Goal: Task Accomplishment & Management: Use online tool/utility

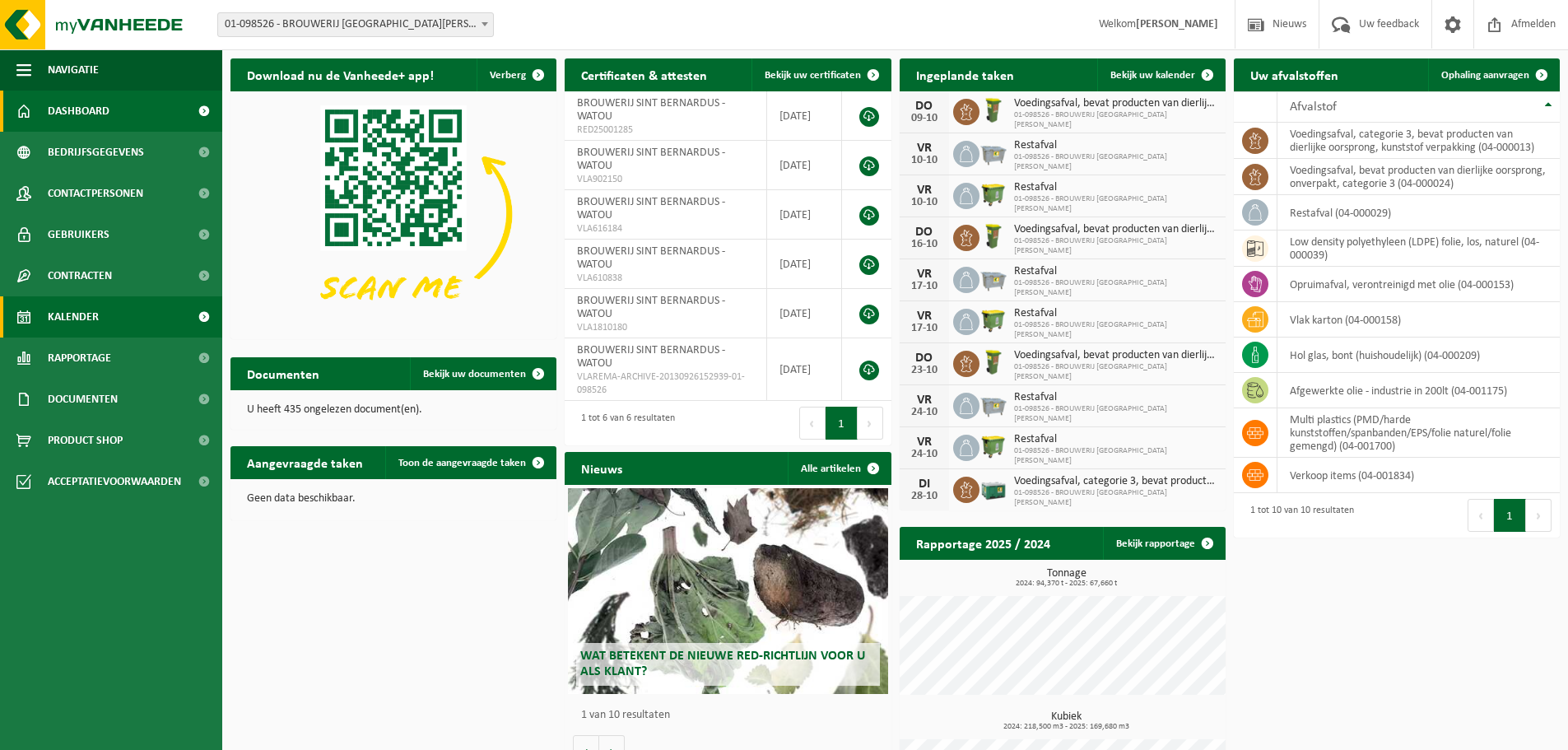
click at [79, 321] on span "Kalender" at bounding box center [73, 317] width 52 height 41
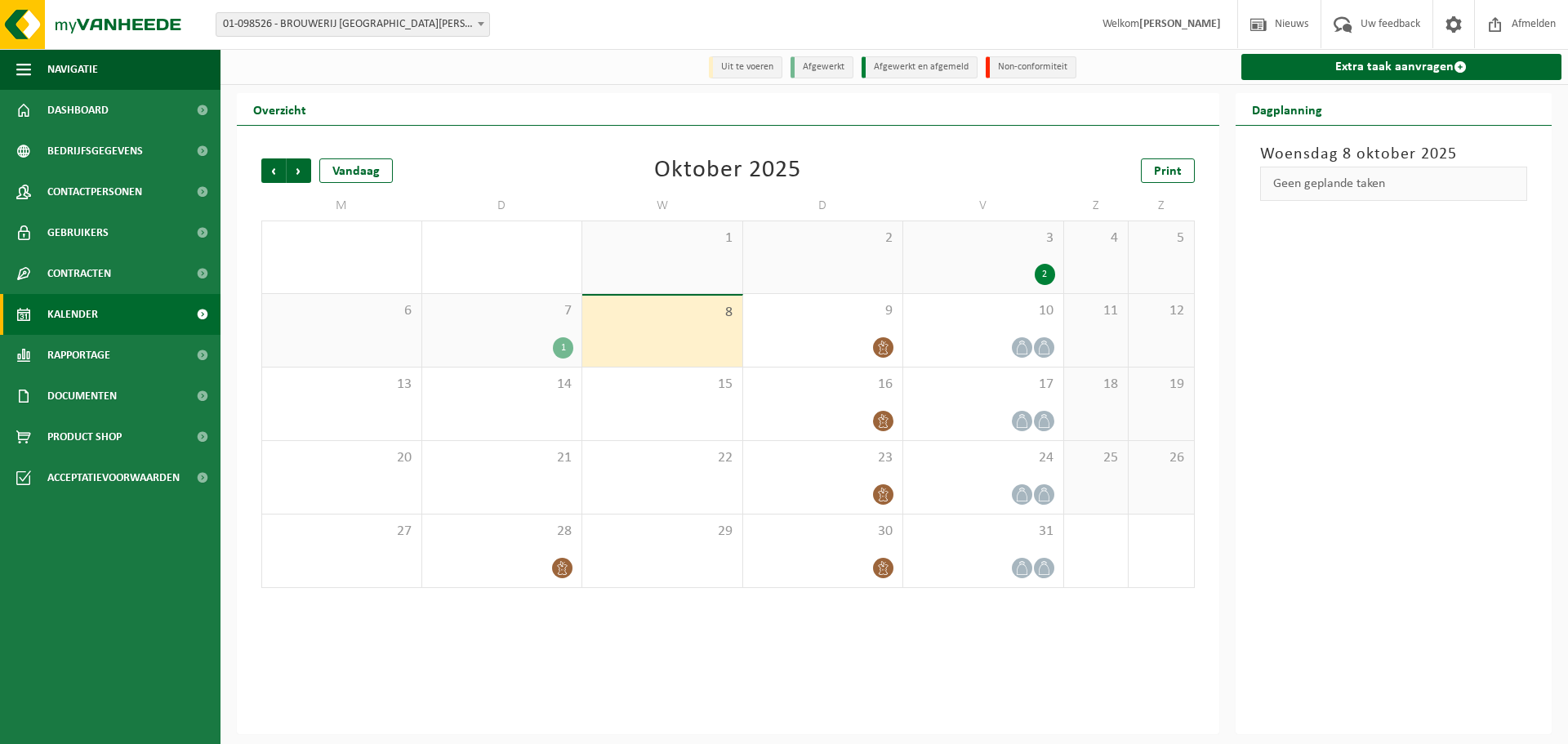
click at [1332, 192] on div "Geen geplande taken" at bounding box center [1394, 184] width 268 height 35
click at [1388, 66] on link "Extra taak aanvragen" at bounding box center [1401, 66] width 321 height 26
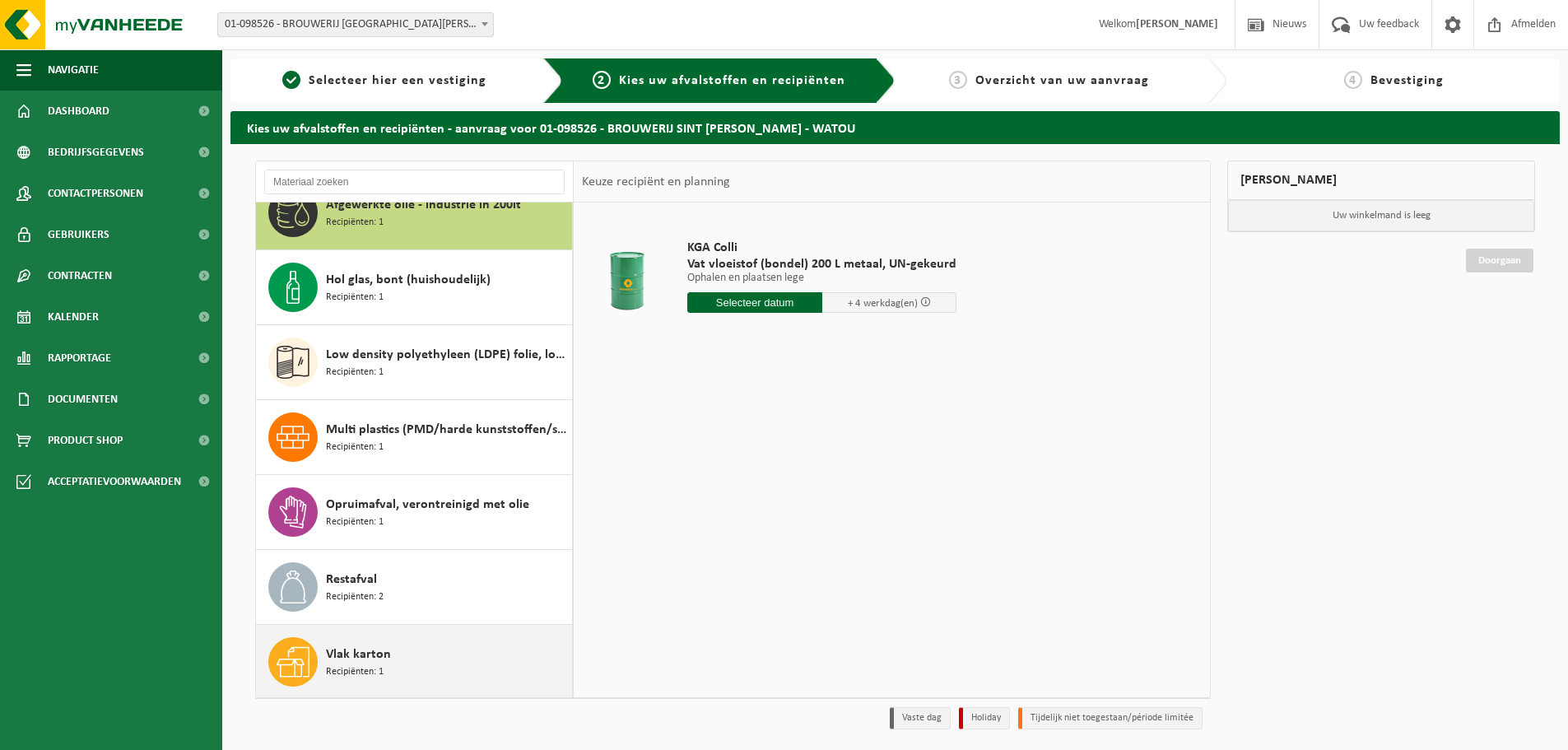
click at [411, 661] on div "Vlak karton Recipiënten: 1" at bounding box center [446, 662] width 242 height 50
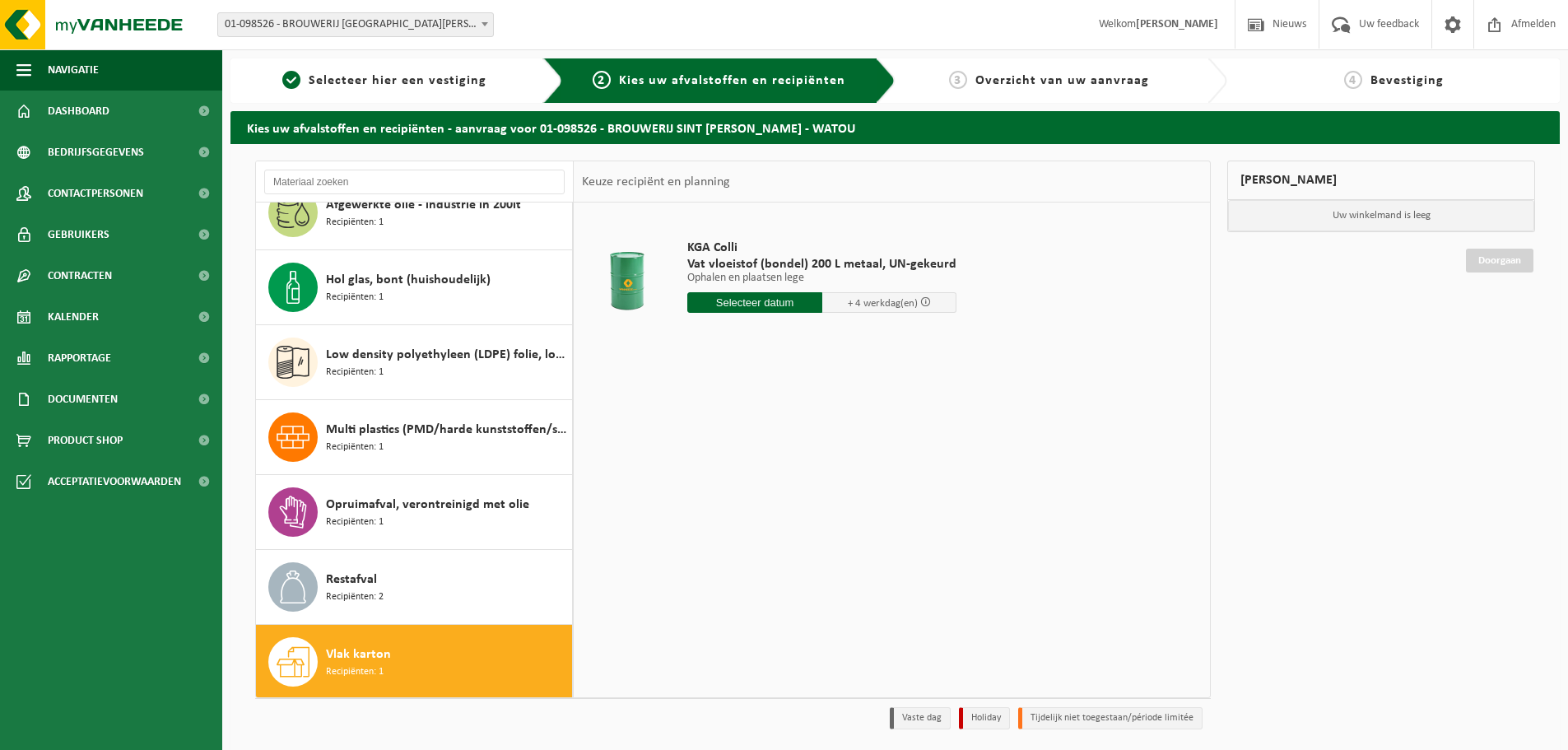
scroll to position [179, 0]
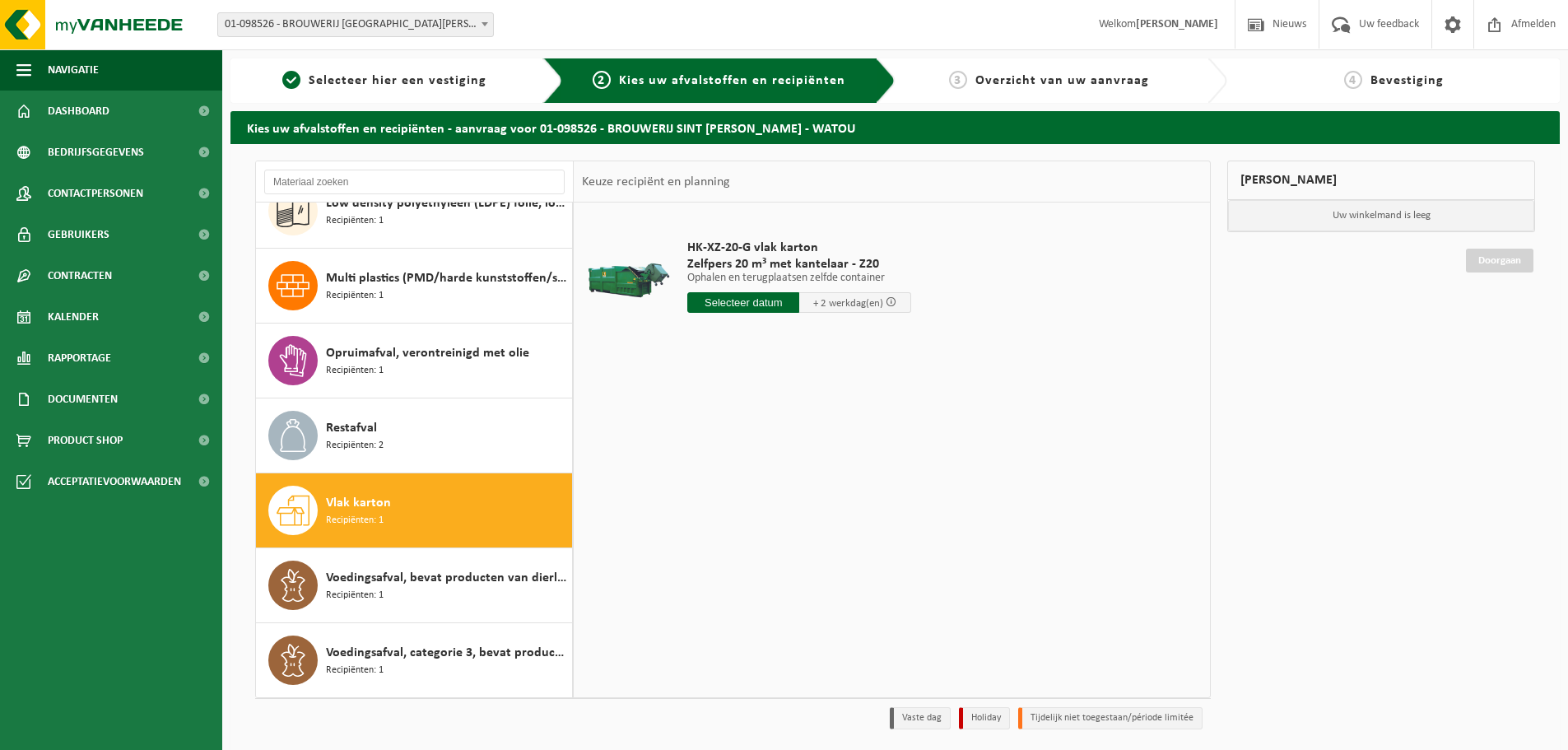
click at [770, 304] on input "text" at bounding box center [743, 302] width 112 height 20
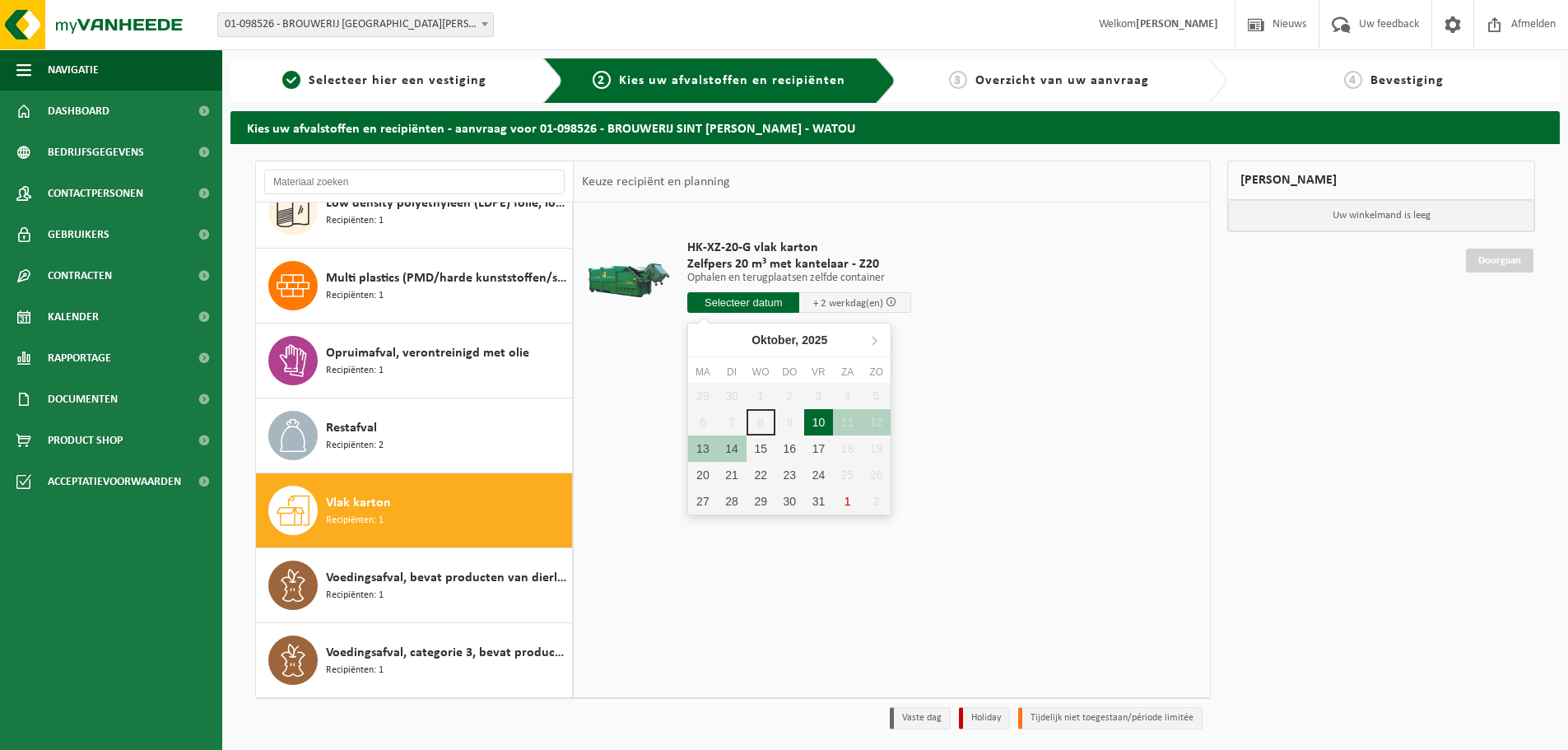
click at [819, 425] on div "10" at bounding box center [819, 422] width 29 height 26
type input "Van 2025-10-10"
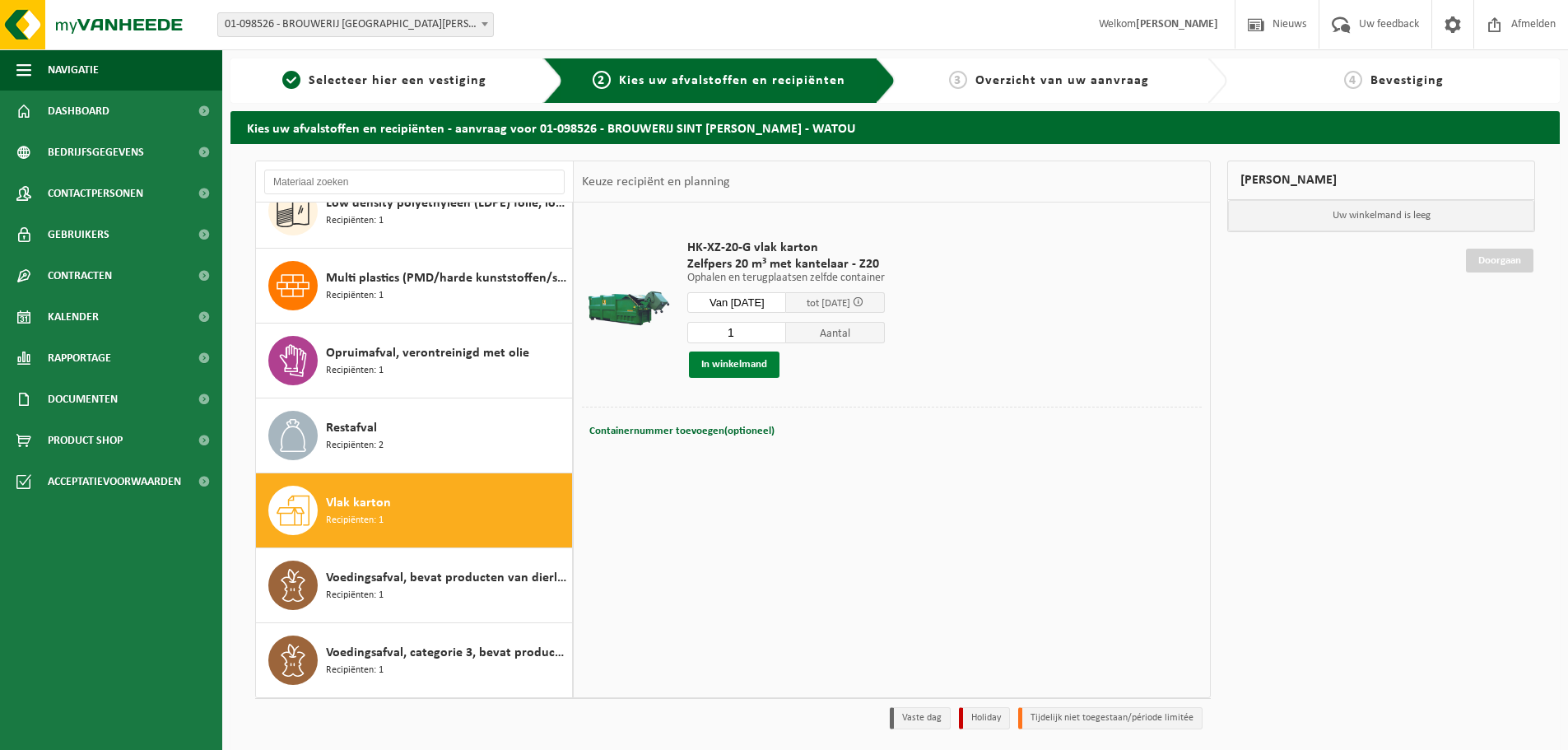
click at [731, 365] on button "In winkelmand" at bounding box center [734, 364] width 90 height 26
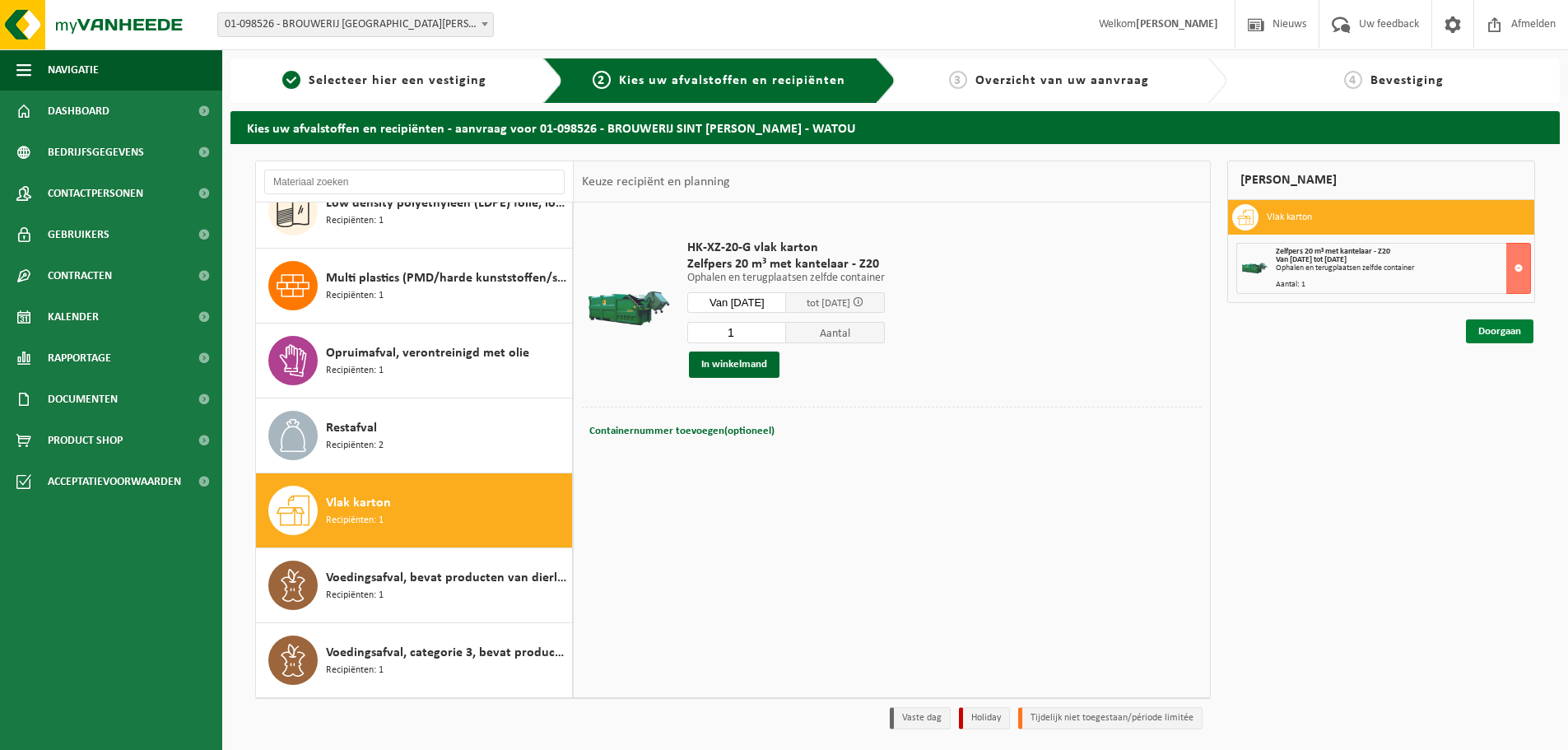
click at [1505, 330] on link "Doorgaan" at bounding box center [1499, 331] width 67 height 24
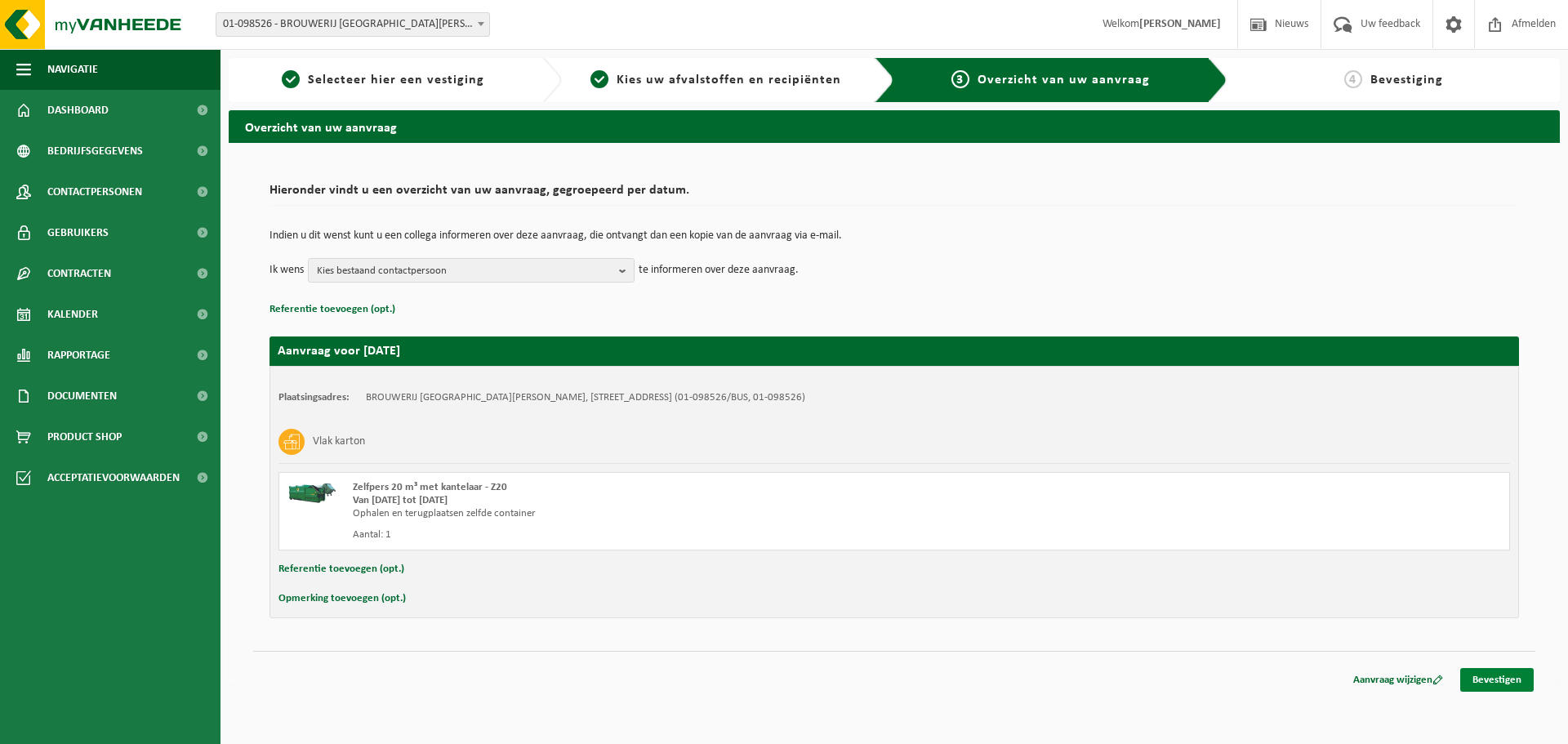
click at [1487, 678] on link "Bevestigen" at bounding box center [1497, 679] width 73 height 24
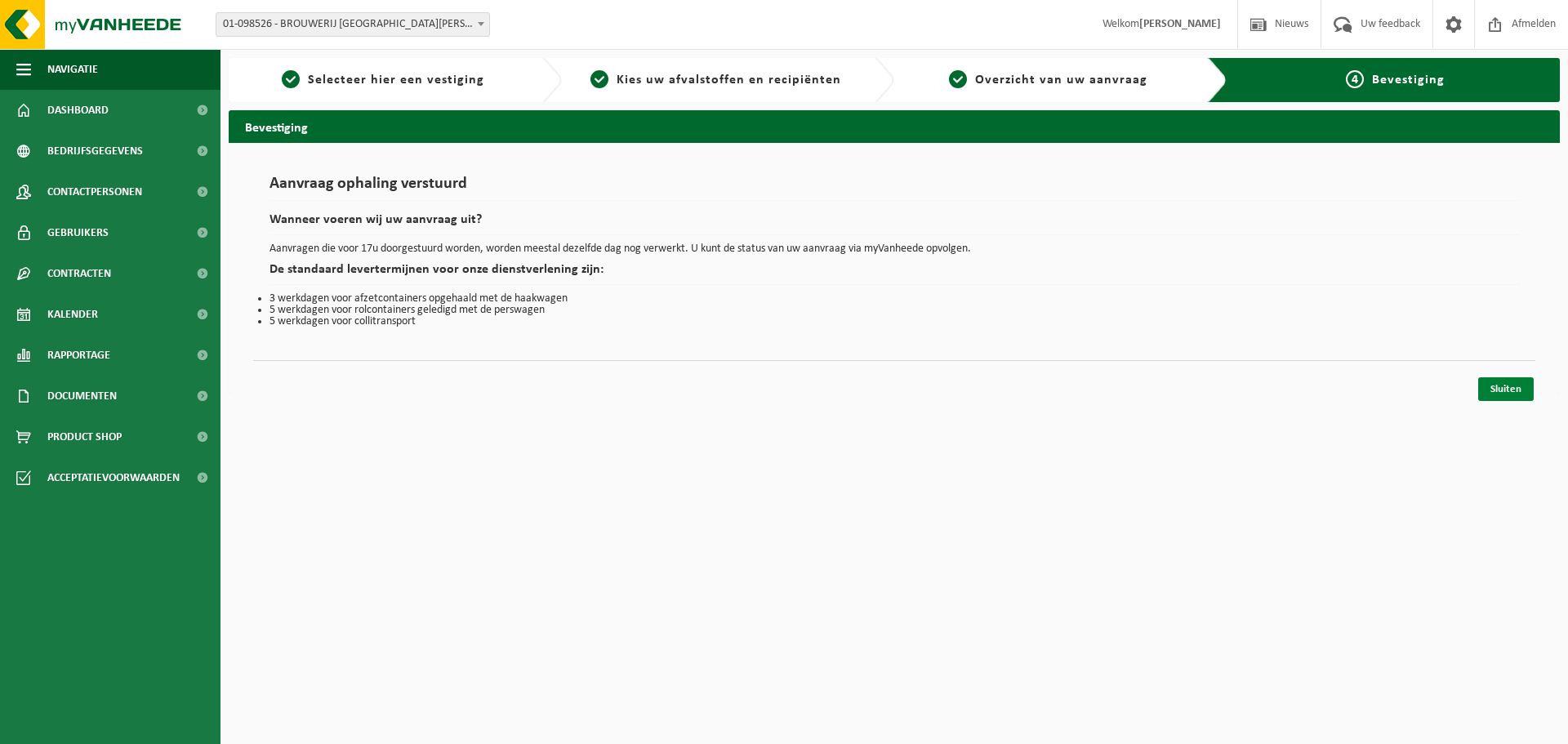
click at [1495, 397] on link "Sluiten" at bounding box center [1506, 388] width 56 height 24
